Goal: Task Accomplishment & Management: Use online tool/utility

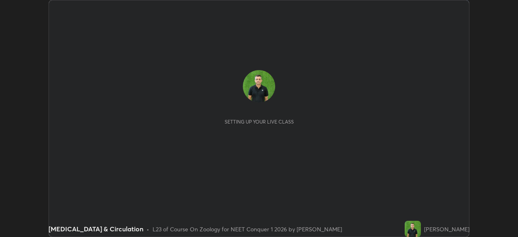
scroll to position [237, 518]
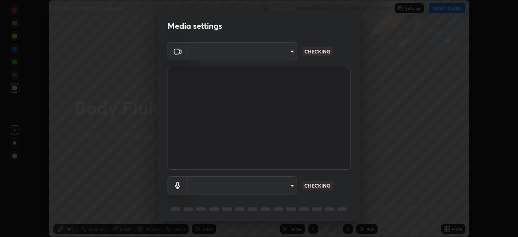
type input "1ebbe5752feb64f56c8c2ea118ab8786e931b8e280c4254c16e60950b1c2e0b6"
click at [290, 183] on body "Erase all [MEDICAL_DATA] & Circulation Recording WAS SCHEDULED TO START AT 12:3…" at bounding box center [259, 118] width 518 height 237
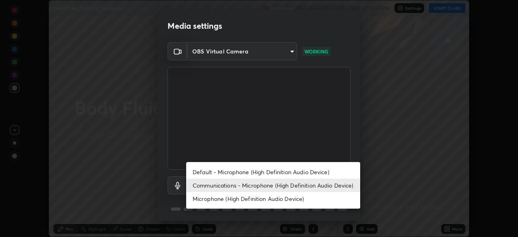
click at [285, 172] on li "Default - Microphone (High Definition Audio Device)" at bounding box center [273, 171] width 174 height 13
type input "default"
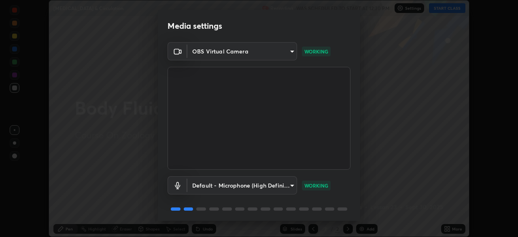
scroll to position [29, 0]
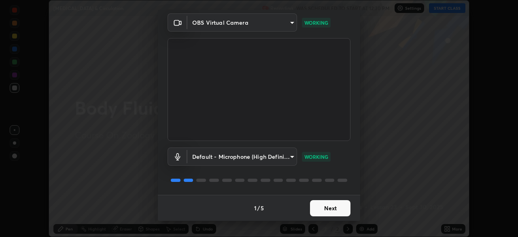
click at [323, 210] on button "Next" at bounding box center [330, 208] width 40 height 16
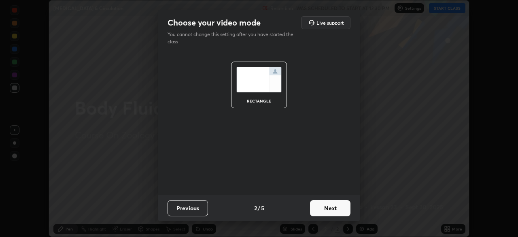
scroll to position [0, 0]
click at [326, 209] on button "Next" at bounding box center [330, 208] width 40 height 16
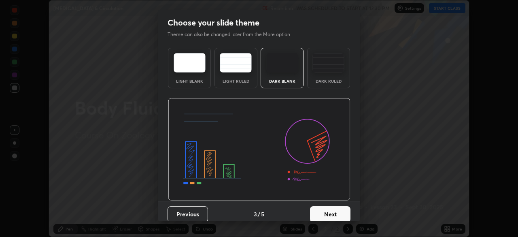
click at [326, 214] on button "Next" at bounding box center [330, 214] width 40 height 16
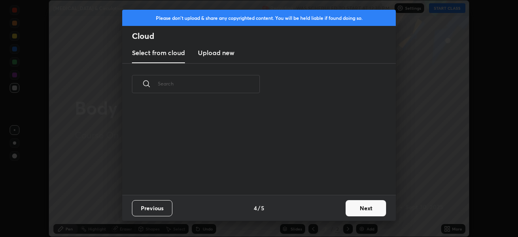
scroll to position [90, 260]
click at [357, 207] on button "Next" at bounding box center [366, 208] width 40 height 16
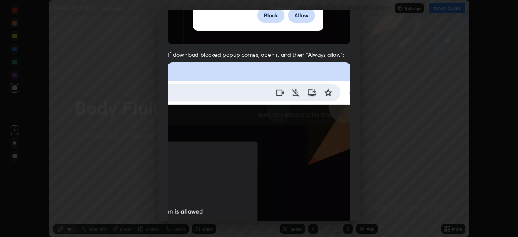
scroll to position [194, 0]
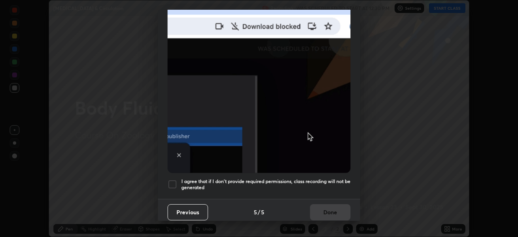
click at [306, 178] on h5 "I agree that if I don't provide required permissions, class recording will not …" at bounding box center [265, 184] width 169 height 13
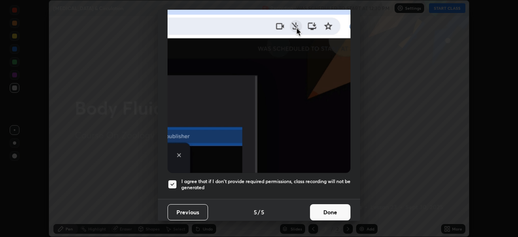
click at [318, 207] on button "Done" at bounding box center [330, 212] width 40 height 16
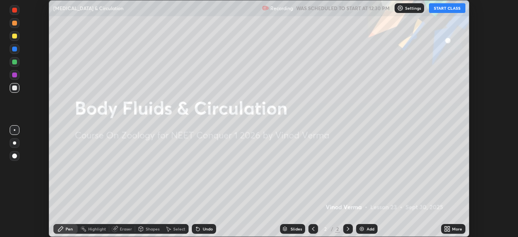
click at [444, 7] on button "START CLASS" at bounding box center [447, 8] width 36 height 10
